Goal: Transaction & Acquisition: Purchase product/service

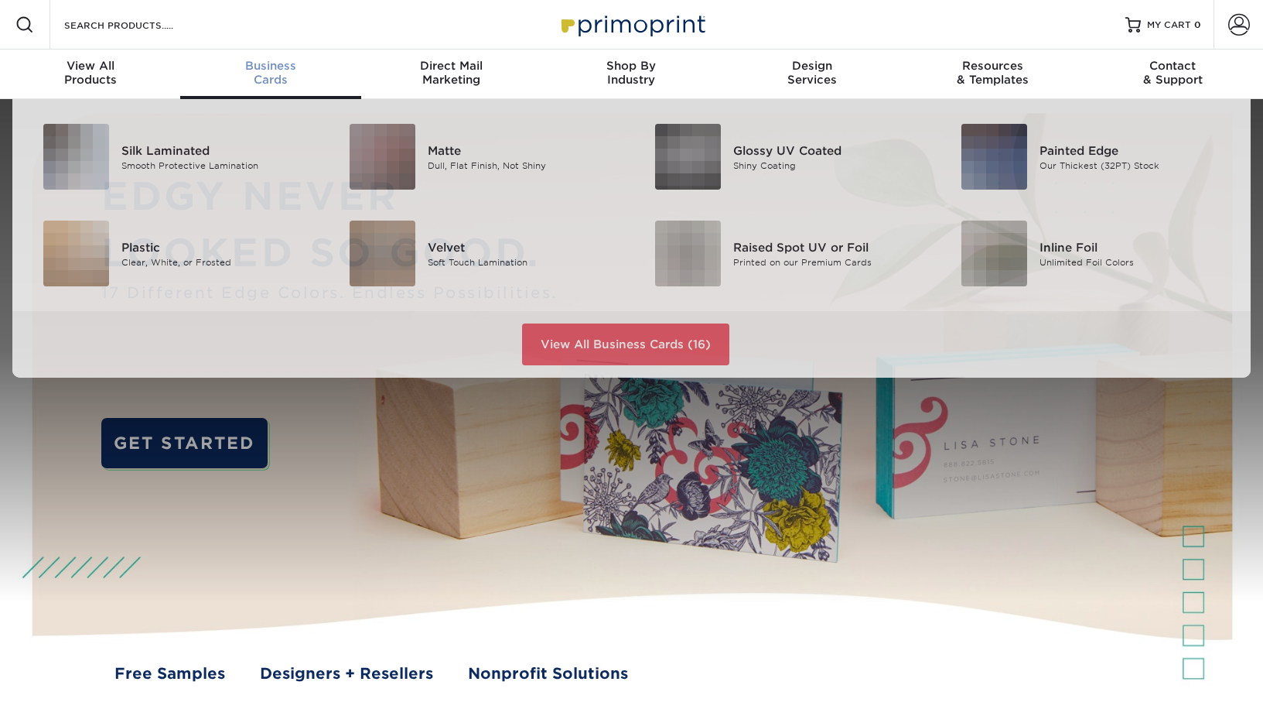
click at [267, 71] on span "Business" at bounding box center [270, 66] width 180 height 14
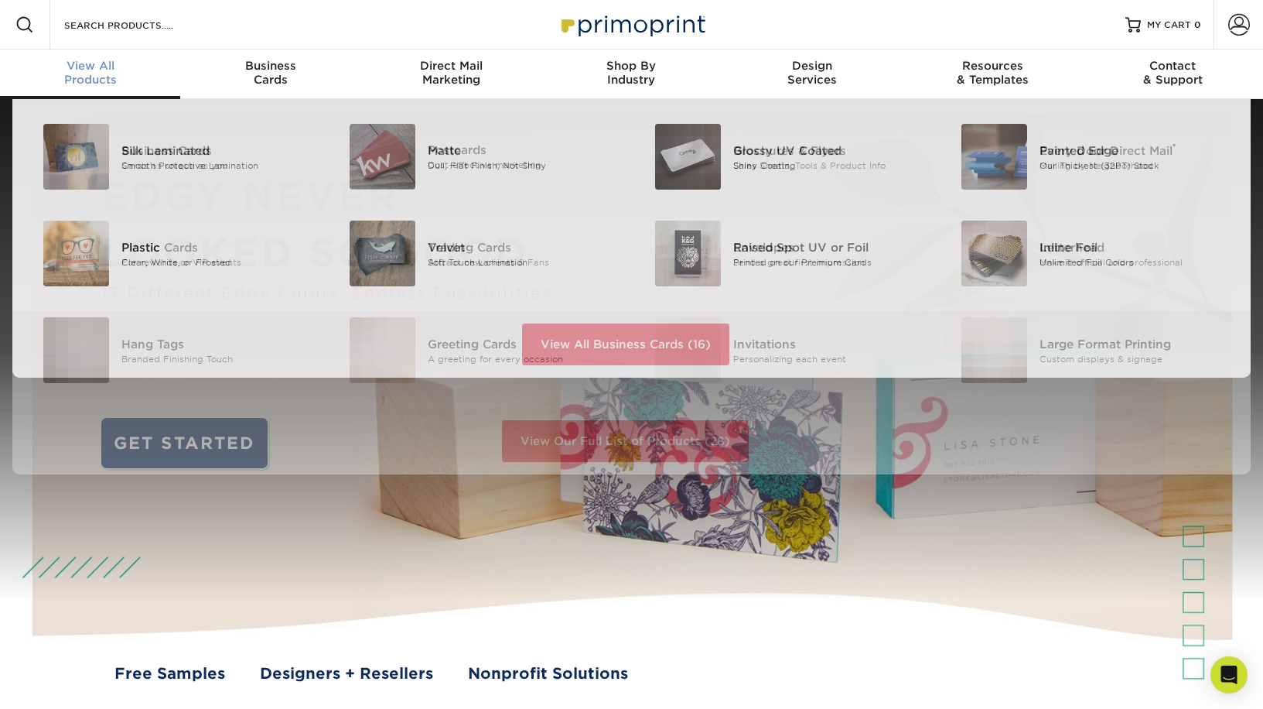
click at [98, 69] on span "View All" at bounding box center [90, 66] width 180 height 14
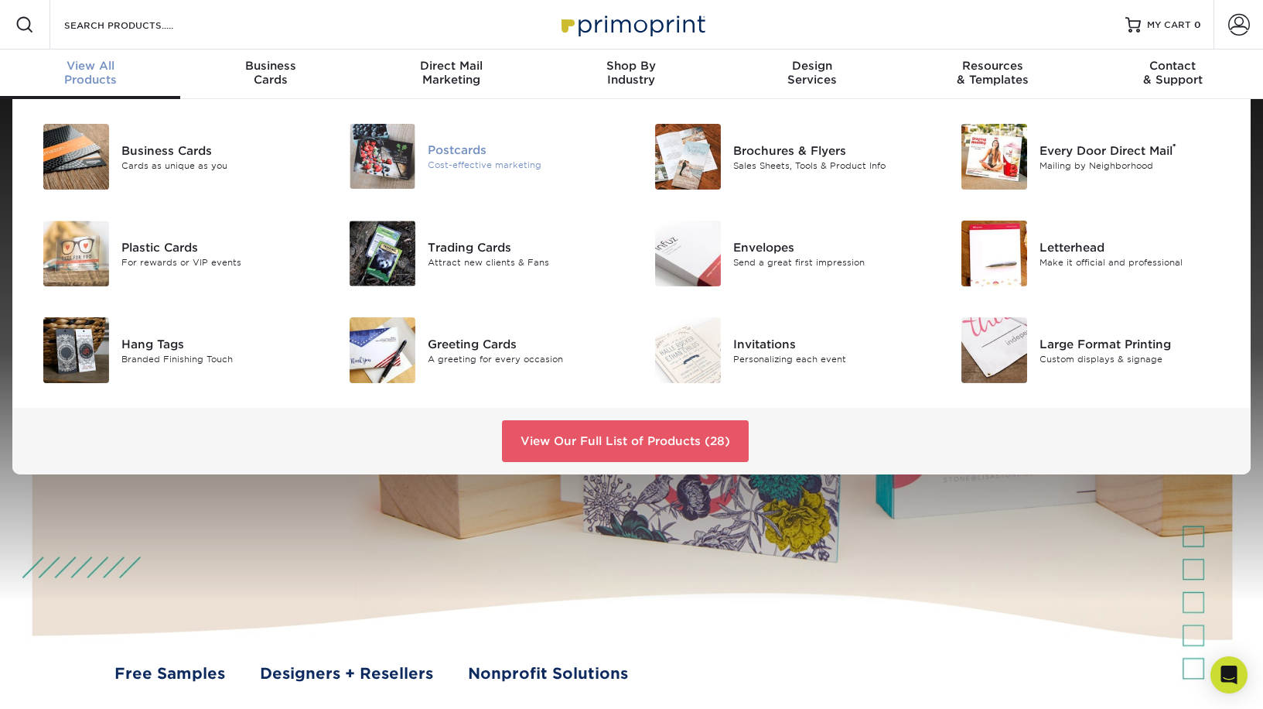
click at [471, 152] on div "Postcards" at bounding box center [524, 150] width 193 height 17
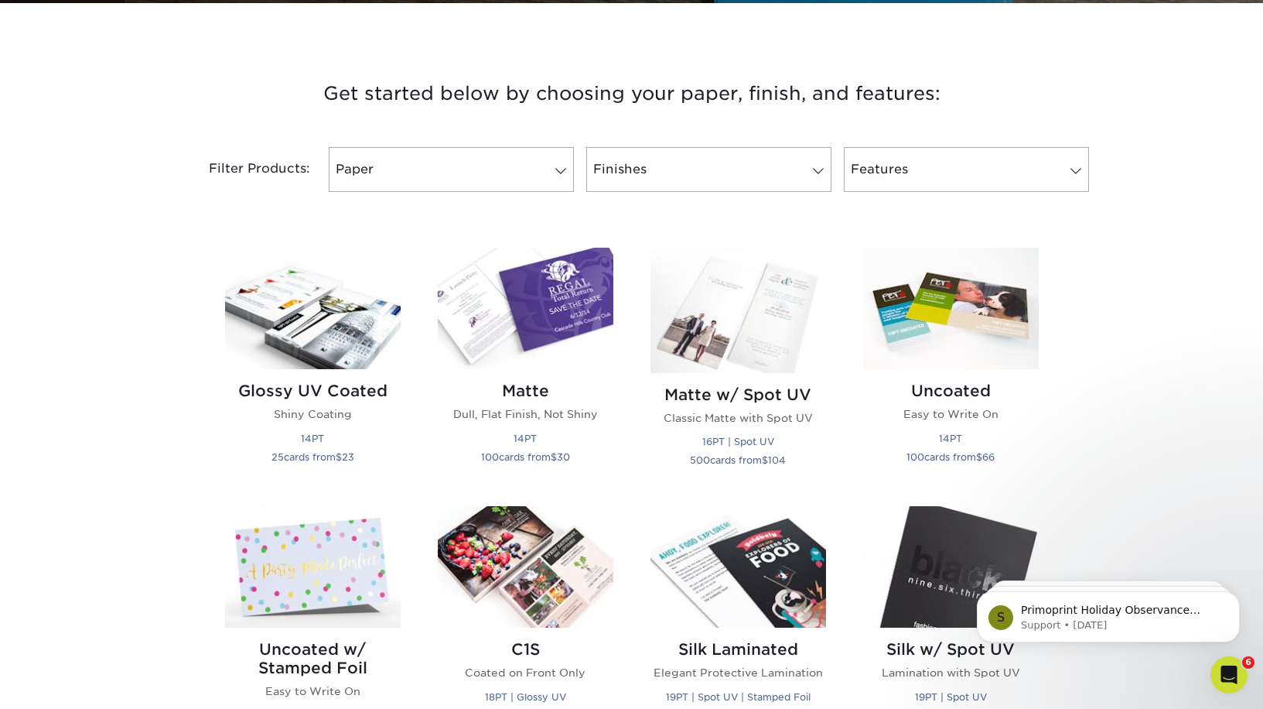
scroll to position [542, 0]
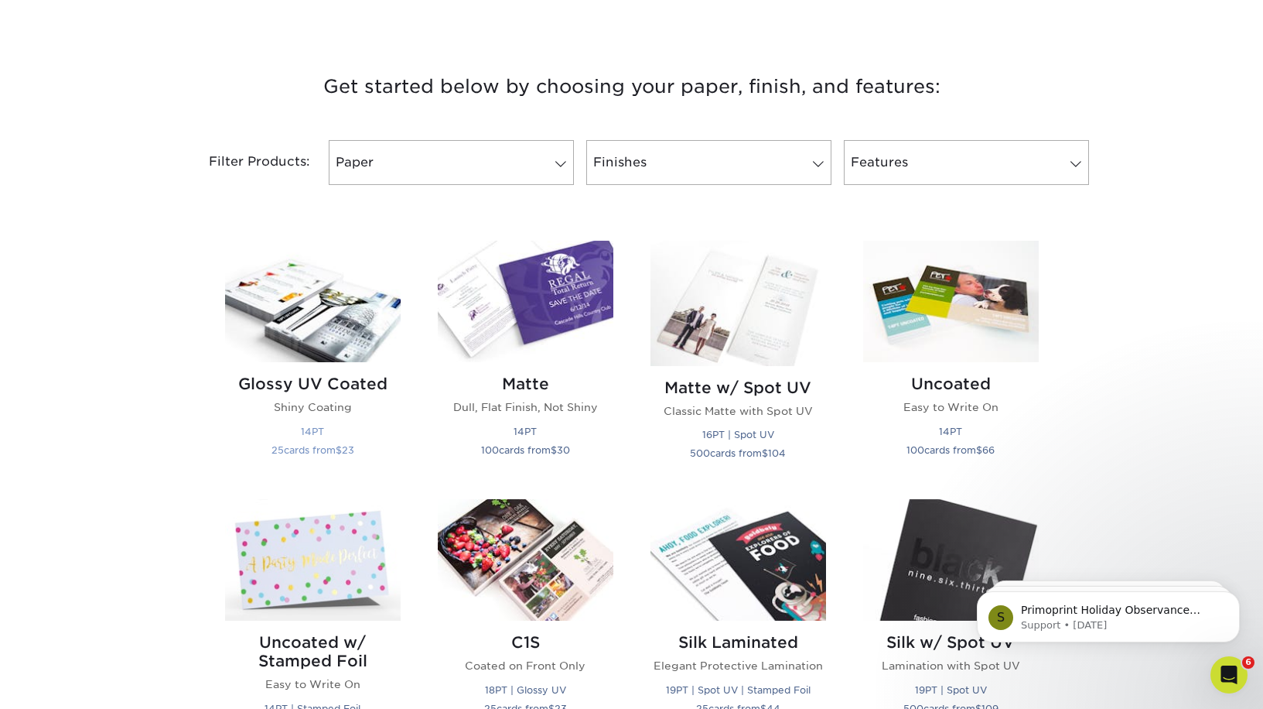
click at [285, 370] on div "Glossy UV Coated Shiny Coating 14PT 25 cards from $ 23" at bounding box center [313, 419] width 176 height 114
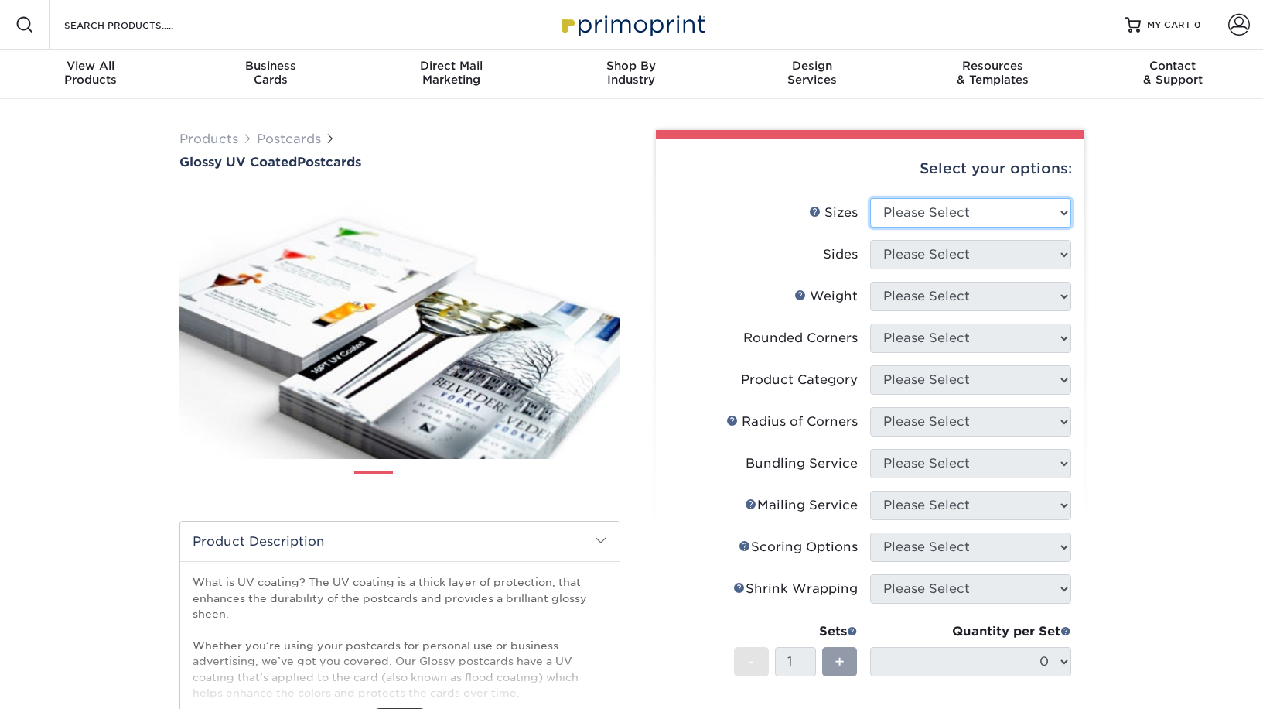
click at [973, 209] on select "Please Select 1.5" x 7" 2" x 4" 2" x 6" 2" x 7" 2" x 8" 2.12" x 5.5" 2.12" x 5.…" at bounding box center [970, 212] width 201 height 29
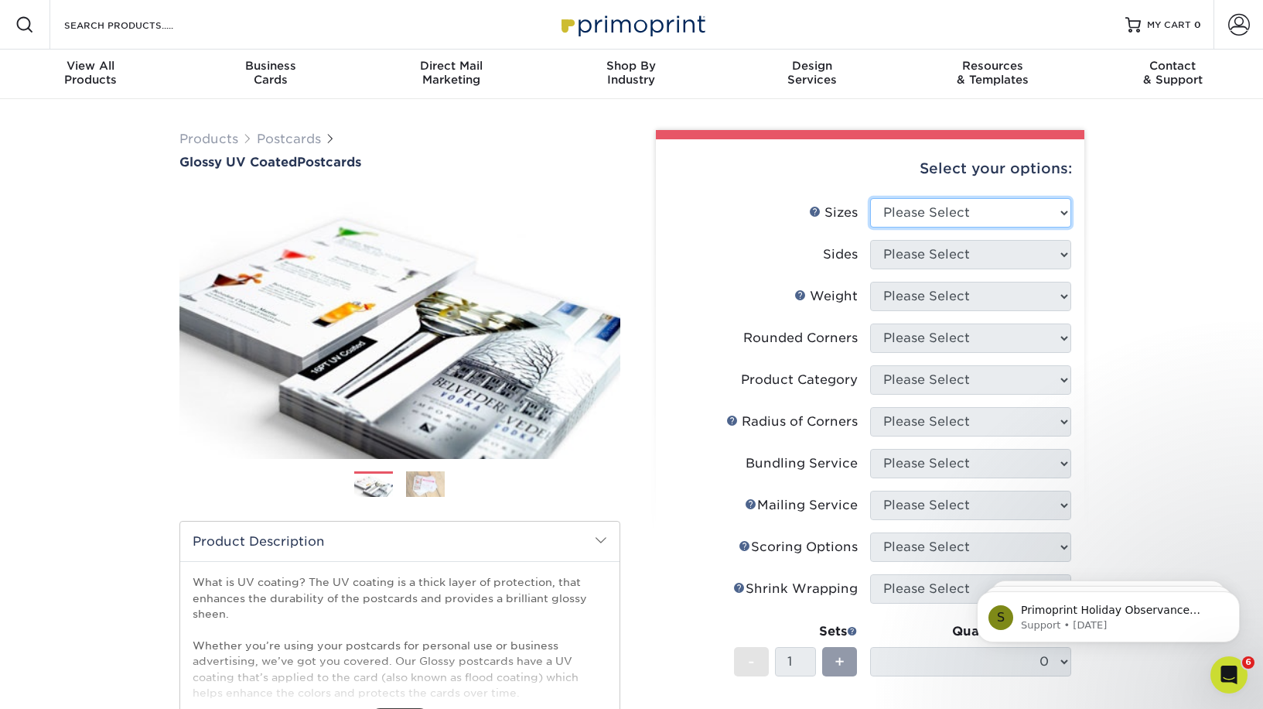
select select "6.00x9.00"
click at [870, 198] on select "Please Select 1.5" x 7" 2" x 4" 2" x 6" 2" x 7" 2" x 8" 2.12" x 5.5" 2.12" x 5.…" at bounding box center [970, 212] width 201 height 29
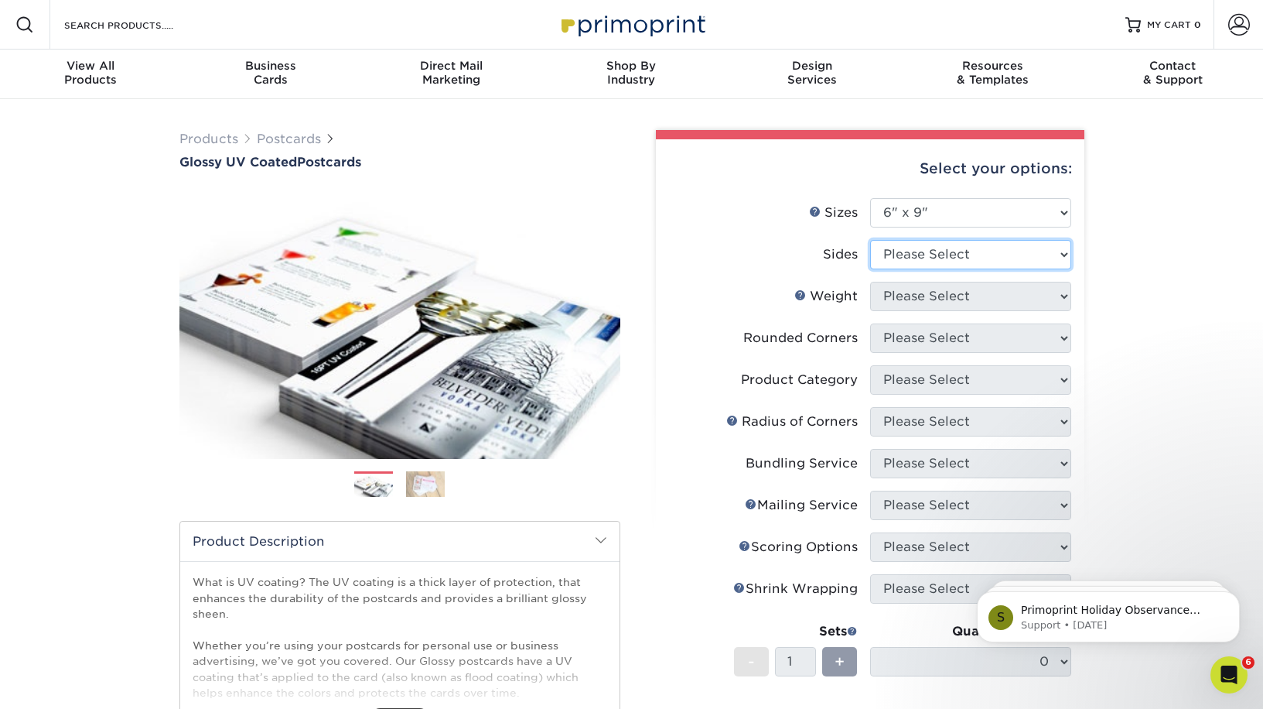
click at [975, 250] on select "Please Select Print Both Sides Print Front Only" at bounding box center [970, 254] width 201 height 29
select select "13abbda7-1d64-4f25-8bb2-c179b224825d"
click at [870, 240] on select "Please Select Print Both Sides Print Front Only" at bounding box center [970, 254] width 201 height 29
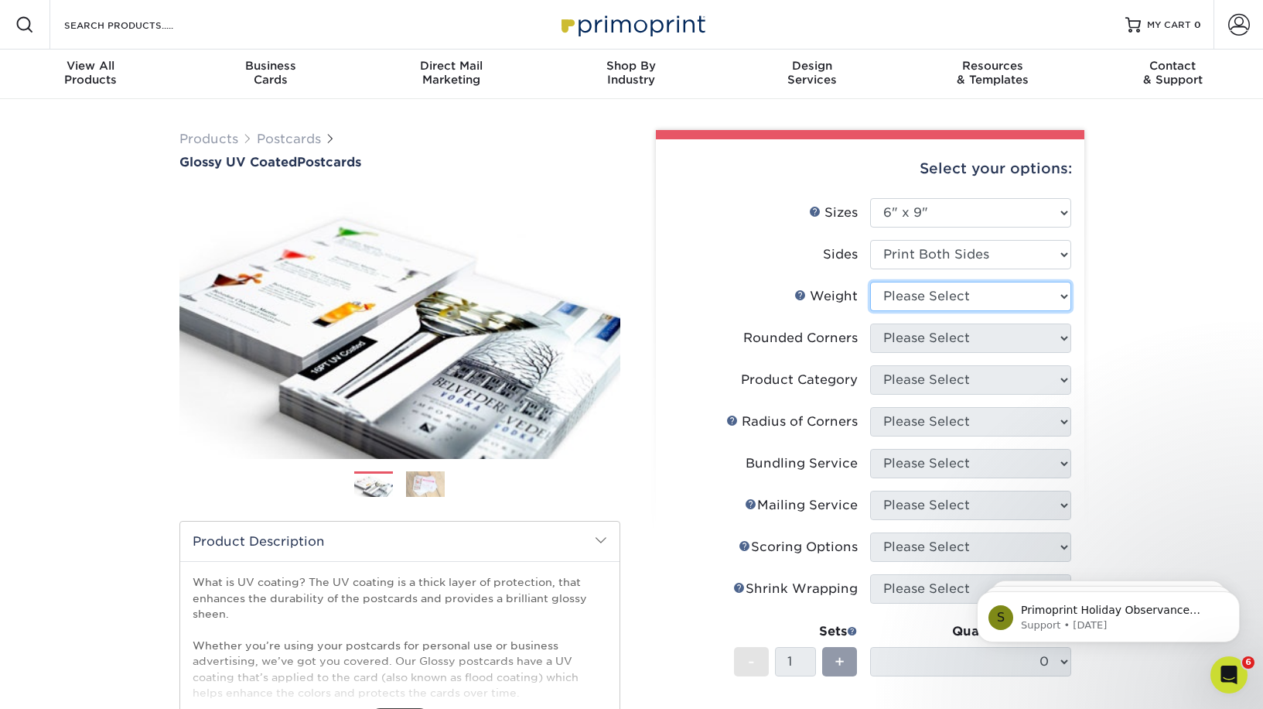
click at [983, 305] on select "Please Select 16PT 14PT 18PT C1S" at bounding box center [970, 296] width 201 height 29
select select "16PT"
click at [870, 282] on select "Please Select 16PT 14PT 18PT C1S" at bounding box center [970, 296] width 201 height 29
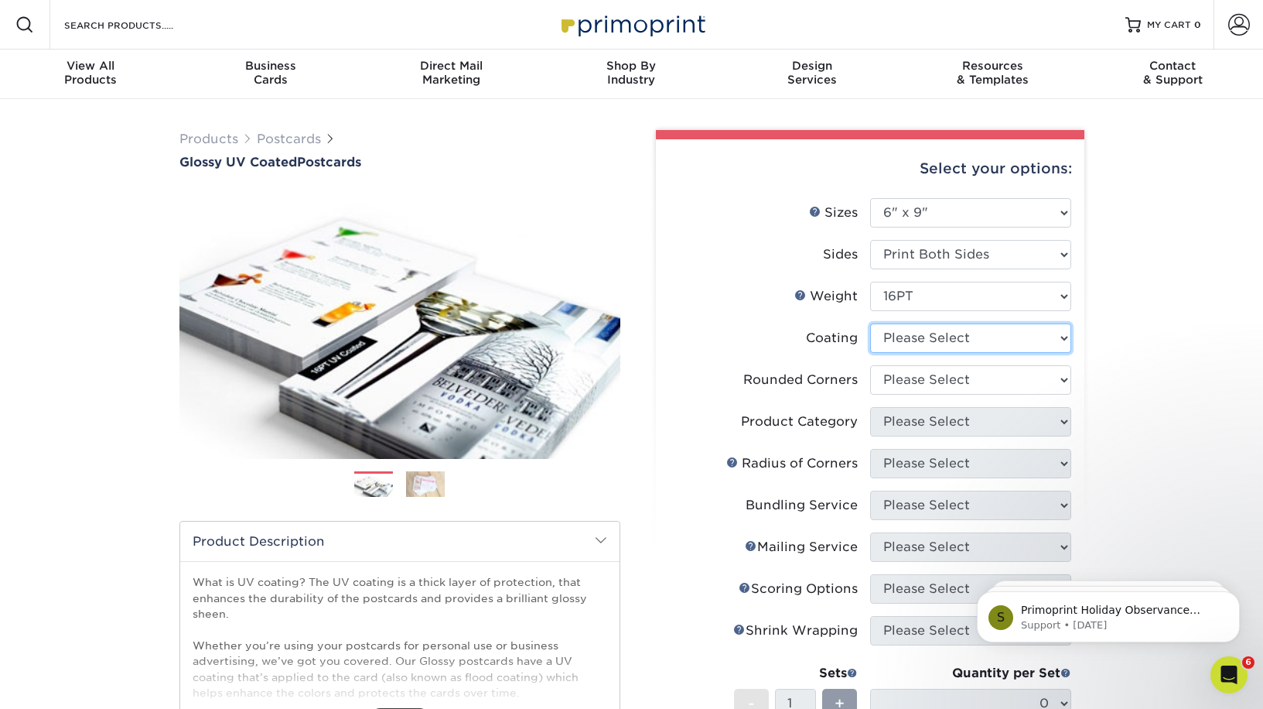
click at [1010, 334] on select at bounding box center [970, 337] width 201 height 29
select select "1e8116af-acfc-44b1-83dc-8181aa338834"
click at [870, 323] on select at bounding box center [970, 337] width 201 height 29
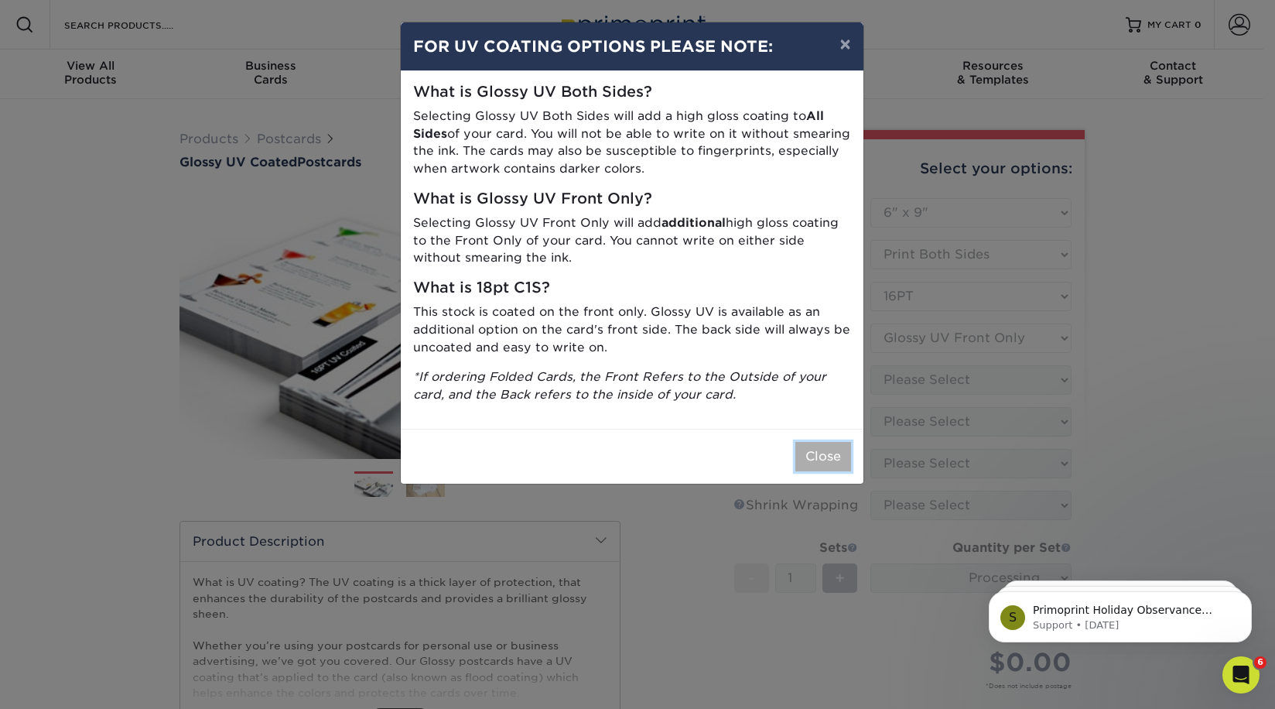
click at [827, 446] on button "Close" at bounding box center [823, 456] width 56 height 29
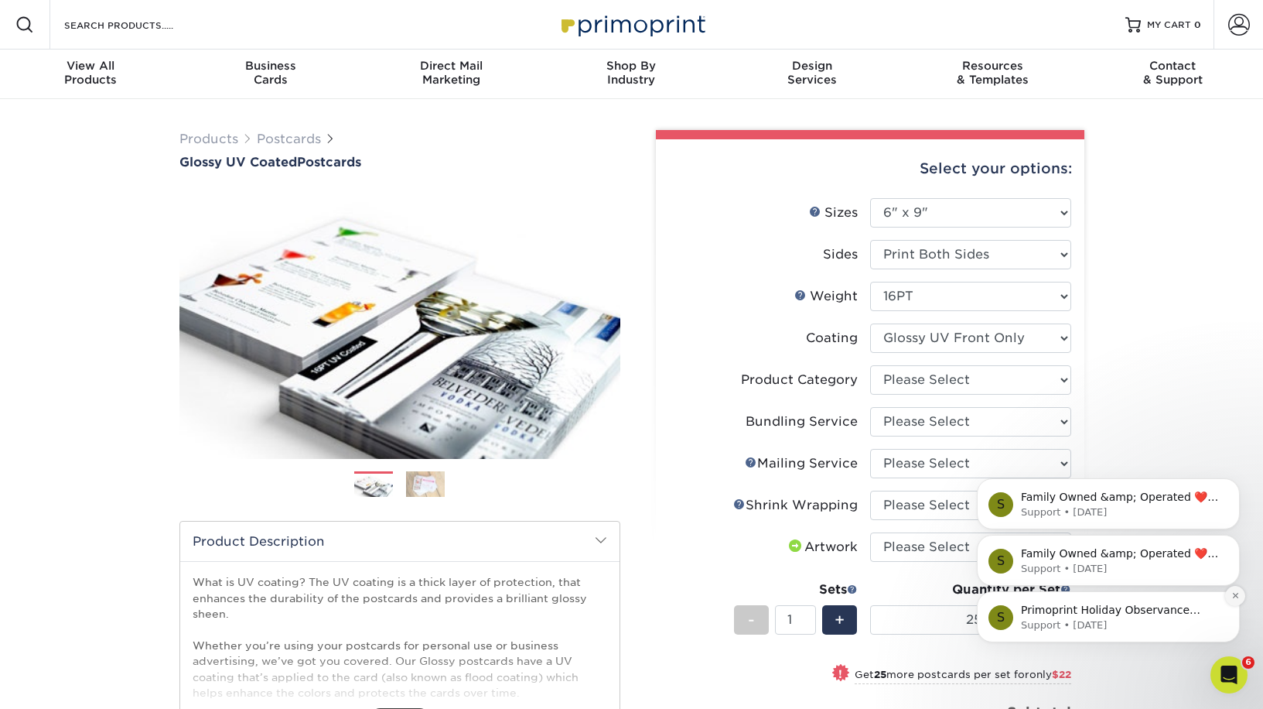
click at [1234, 595] on icon "Dismiss notification" at bounding box center [1236, 595] width 9 height 9
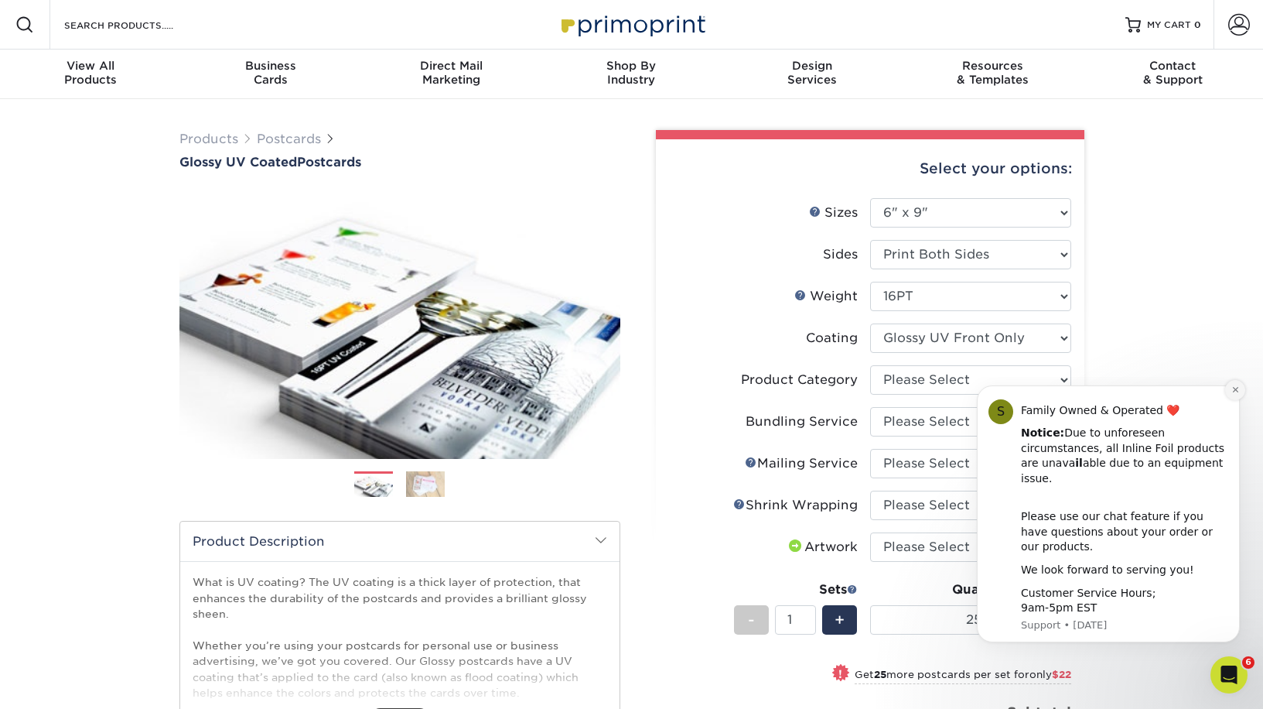
click at [1232, 398] on button "Dismiss notification" at bounding box center [1235, 390] width 20 height 20
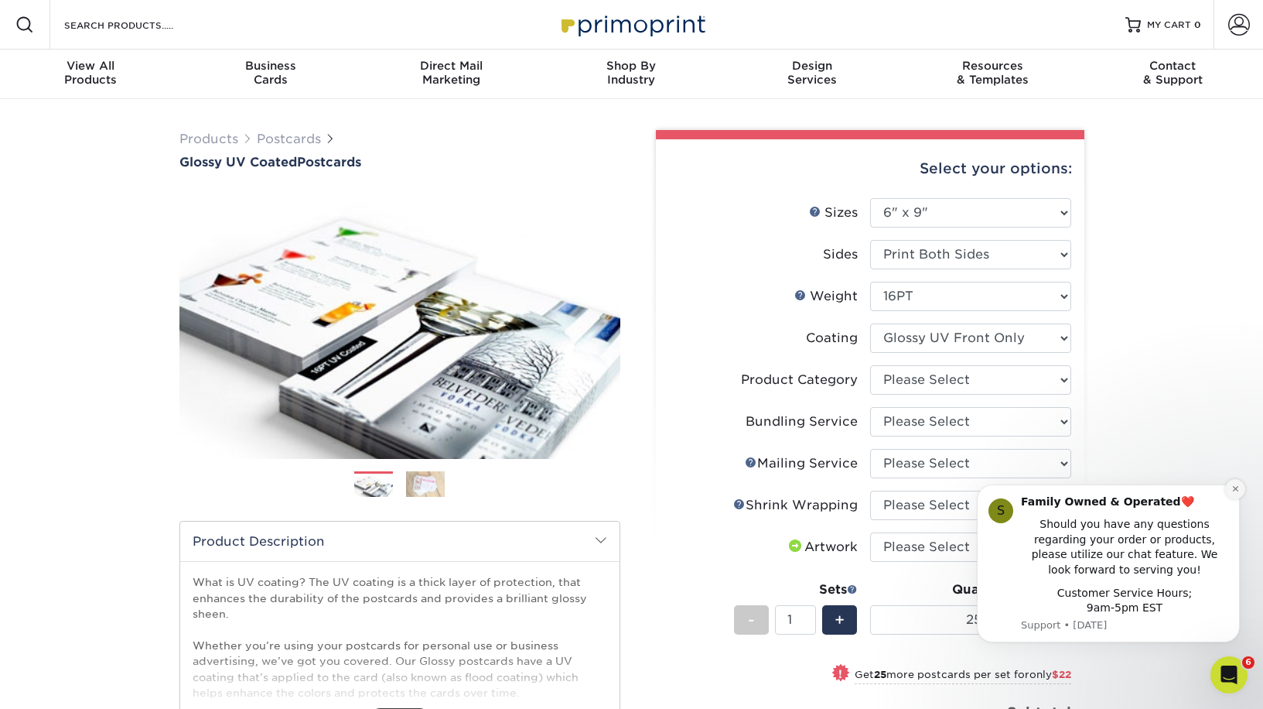
click at [1232, 492] on icon "Dismiss notification" at bounding box center [1236, 488] width 9 height 9
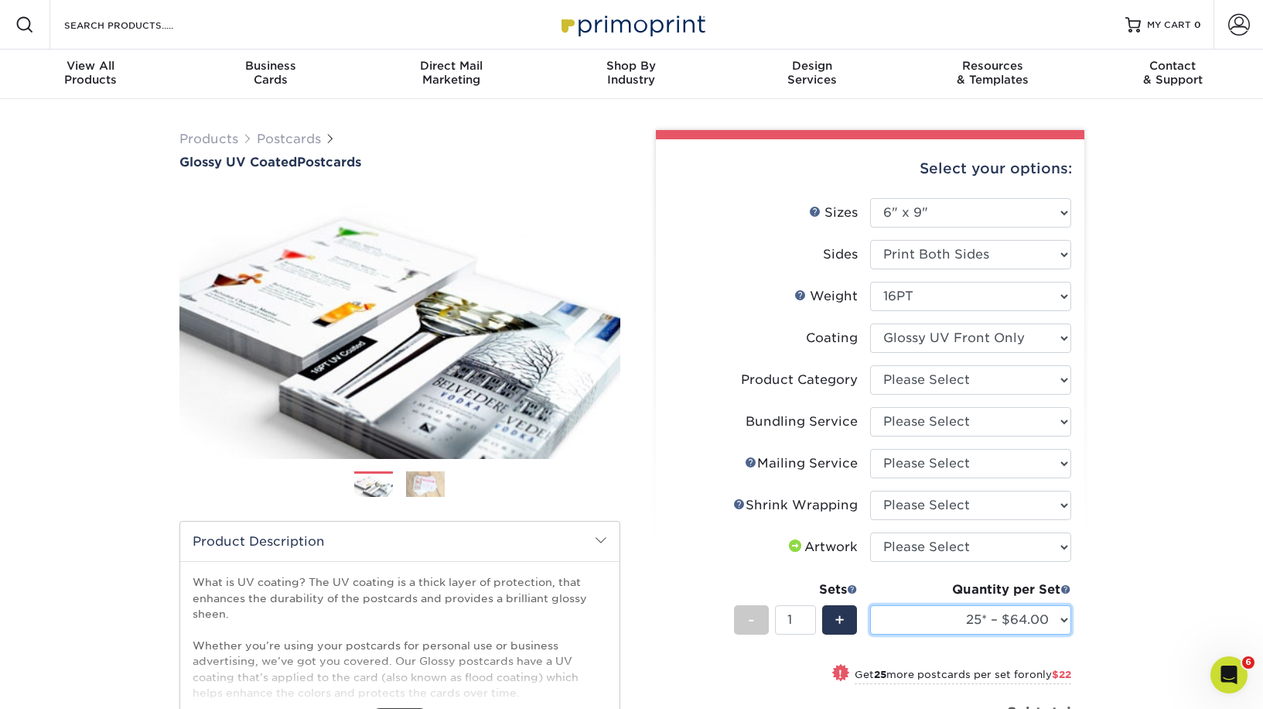
click at [1027, 623] on select "25* – $64.00 50* – $86.00 75* – $100.00 100* – $133.00 250* – $224.00 500 – $27…" at bounding box center [970, 619] width 201 height 29
